Goal: Task Accomplishment & Management: Use online tool/utility

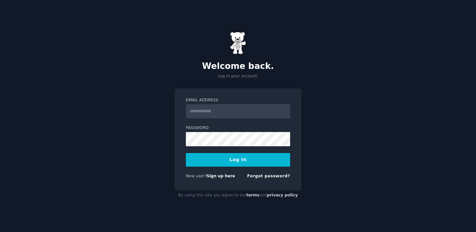
click at [230, 112] on input "Email Address" at bounding box center [238, 111] width 104 height 14
type input "**********"
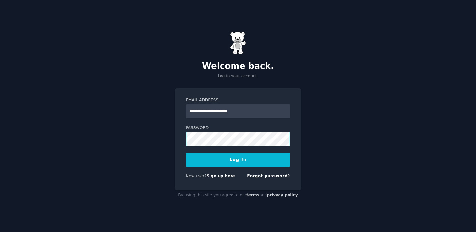
click at [186, 153] on button "Log In" at bounding box center [238, 160] width 104 height 14
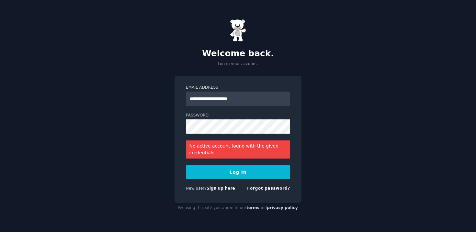
click at [220, 187] on link "Sign up here" at bounding box center [221, 188] width 28 height 5
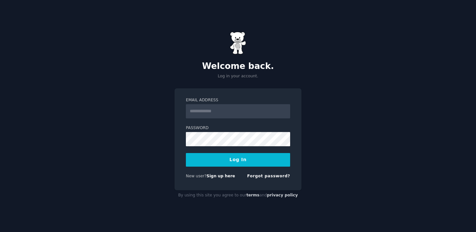
click at [224, 112] on input "Email Address" at bounding box center [238, 111] width 104 height 14
type input "**********"
click at [186, 153] on button "Log In" at bounding box center [238, 160] width 104 height 14
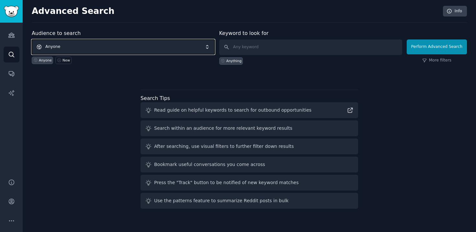
click at [108, 48] on span "Anyone" at bounding box center [123, 46] width 183 height 15
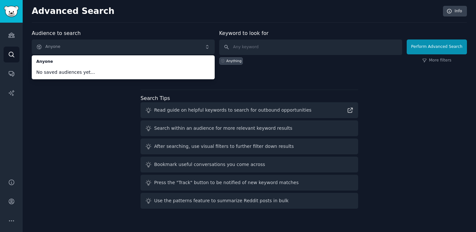
click at [109, 107] on div "Audience to search Anyone Anyone No saved audiences yet... Anyone New Keyword t…" at bounding box center [249, 120] width 435 height 182
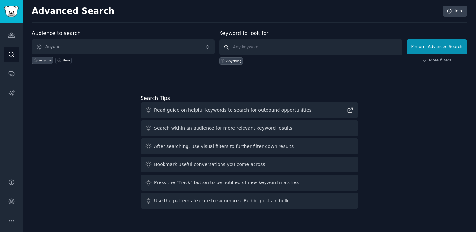
click at [258, 47] on input "text" at bounding box center [310, 47] width 183 height 16
click at [149, 11] on h2 "Advanced Search" at bounding box center [236, 11] width 408 height 10
click at [250, 45] on input "text" at bounding box center [310, 47] width 183 height 16
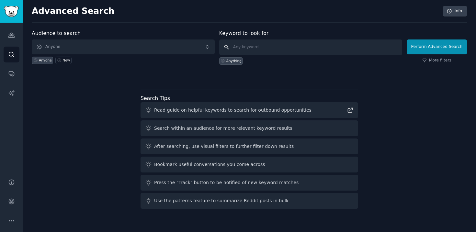
click at [250, 45] on input "text" at bounding box center [310, 47] width 183 height 16
click at [273, 46] on input "text" at bounding box center [310, 47] width 183 height 16
type input "construction shared equipment"
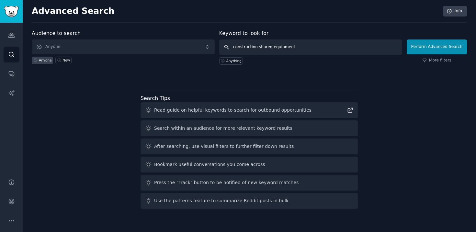
click button "Perform Advanced Search" at bounding box center [437, 46] width 60 height 15
click at [266, 50] on input "text" at bounding box center [310, 47] width 183 height 16
click at [266, 48] on input "text" at bounding box center [310, 47] width 183 height 16
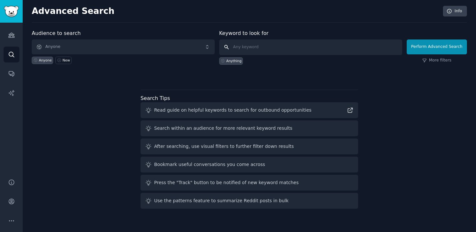
click at [266, 48] on input "text" at bounding box center [310, 47] width 183 height 16
type input "construction shared equipment"
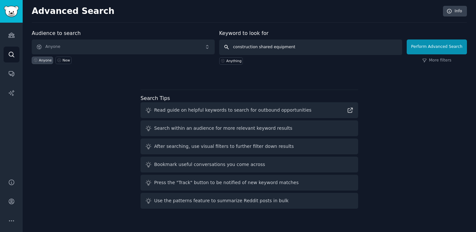
click button "Perform Advanced Search" at bounding box center [437, 46] width 60 height 15
click at [436, 61] on link "More filters" at bounding box center [436, 61] width 29 height 6
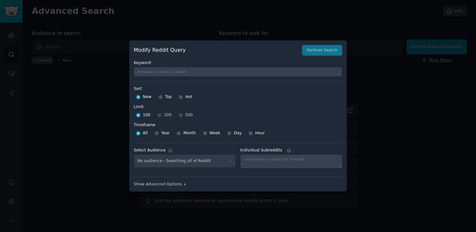
click at [436, 61] on div at bounding box center [238, 116] width 476 height 232
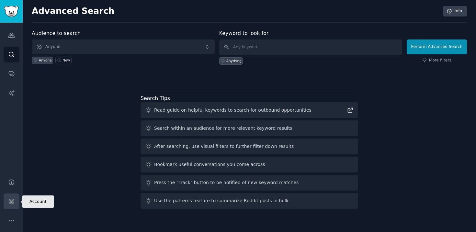
click at [12, 206] on link "Account" at bounding box center [12, 202] width 16 height 16
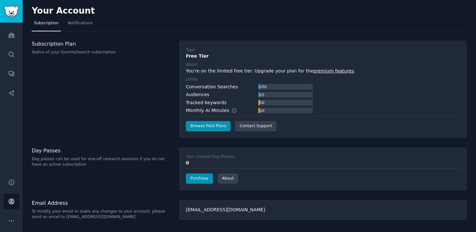
click at [66, 104] on div "Subscription Plan Status of your GummySearch subscription" at bounding box center [102, 89] width 140 height 98
click at [130, 135] on div "Subscription Plan Status of your GummySearch subscription" at bounding box center [102, 89] width 140 height 98
click at [9, 38] on icon "Sidebar" at bounding box center [11, 35] width 7 height 7
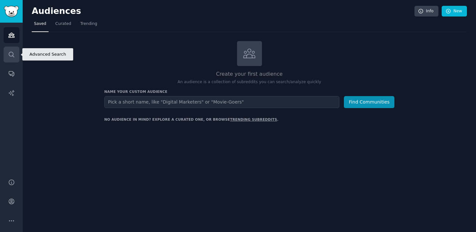
click at [9, 55] on icon "Sidebar" at bounding box center [11, 54] width 7 height 7
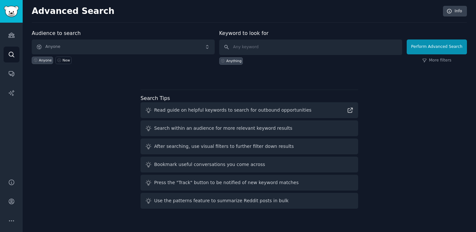
click at [60, 107] on div "Audience to search Anyone Anyone New Keyword to look for Anything Perform Advan…" at bounding box center [249, 120] width 435 height 182
click at [255, 80] on div "Audience to search Anyone Anyone New Keyword to look for Anything Perform Advan…" at bounding box center [249, 120] width 435 height 182
click at [10, 35] on icon "Sidebar" at bounding box center [11, 35] width 7 height 7
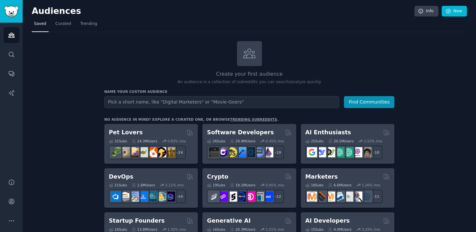
click at [169, 105] on input "text" at bounding box center [221, 102] width 235 height 12
click at [177, 104] on input "text" at bounding box center [221, 102] width 235 height 12
type input "D"
click at [163, 103] on input "text" at bounding box center [221, 102] width 235 height 12
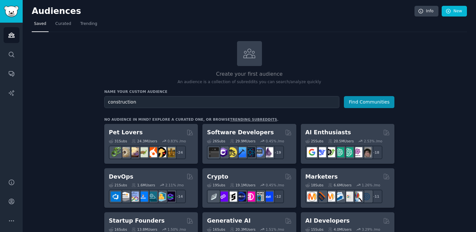
type input "construction"
click at [344, 96] on button "Find Communities" at bounding box center [369, 102] width 50 height 12
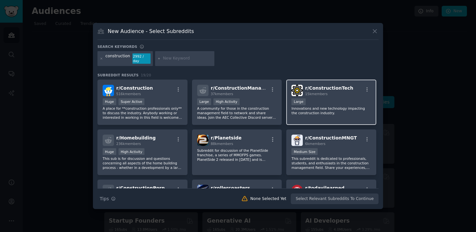
click at [324, 107] on p "Innovations and new technology impacting the construction industry." at bounding box center [331, 110] width 80 height 9
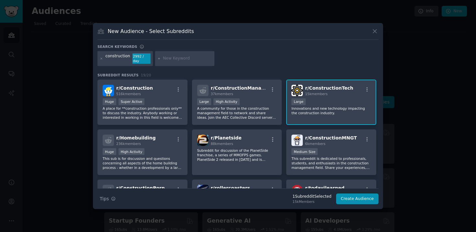
click at [324, 107] on p "Innovations and new technology impacting the construction industry." at bounding box center [331, 110] width 80 height 9
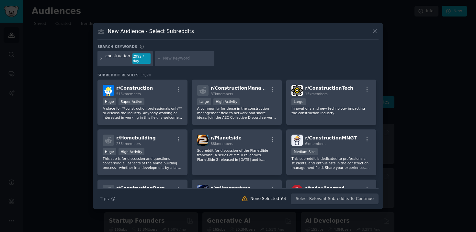
click at [54, 201] on div at bounding box center [238, 116] width 476 height 232
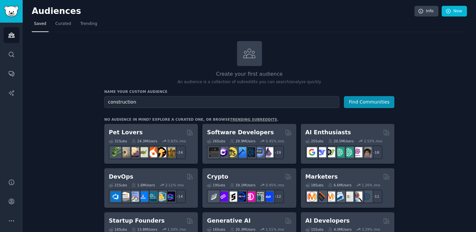
click at [176, 0] on html "Audiences Audiences Search Conversations AI Reports Help Account More Audiences…" at bounding box center [238, 116] width 476 height 232
